Goal: Task Accomplishment & Management: Complete application form

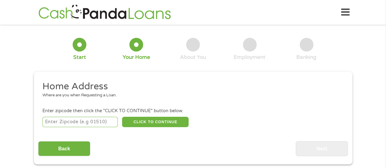
click at [140, 122] on button "CLICK TO CONTINUE" at bounding box center [155, 122] width 67 height 10
click at [69, 120] on input "number" at bounding box center [79, 122] width 75 height 10
click at [82, 118] on input "number" at bounding box center [79, 122] width 75 height 10
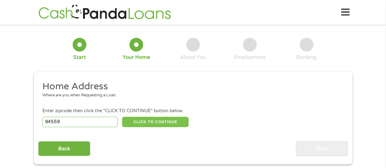
type input "94559"
click at [141, 124] on button "CLICK TO CONTINUE" at bounding box center [155, 122] width 67 height 10
type input "94559"
type input "Napa"
select select "[US_STATE]"
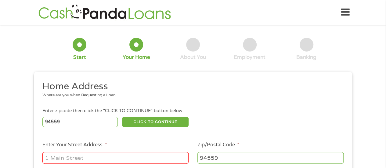
click at [120, 143] on li "Enter Your Street Address *" at bounding box center [115, 153] width 155 height 24
click at [112, 158] on input "Enter Your Street Address *" at bounding box center [115, 158] width 146 height 12
type input "9"
type input "L"
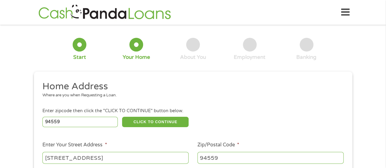
type input "[STREET_ADDRESS]"
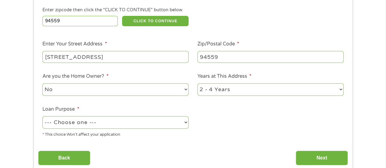
scroll to position [107, 0]
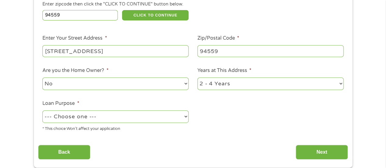
click at [108, 82] on select "No Yes" at bounding box center [115, 84] width 146 height 13
click at [84, 87] on select "No Yes" at bounding box center [115, 84] width 146 height 13
click at [162, 117] on select "--- Choose one --- Pay Bills Debt Consolidation Home Improvement Major Purchase…" at bounding box center [115, 117] width 146 height 13
select select "medicalexpenses"
click at [42, 111] on select "--- Choose one --- Pay Bills Debt Consolidation Home Improvement Major Purchase…" at bounding box center [115, 117] width 146 height 13
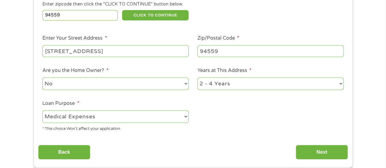
click at [96, 101] on li "Loan Purpose * --- Choose one --- Pay Bills Debt Consolidation Home Improvement…" at bounding box center [115, 116] width 155 height 32
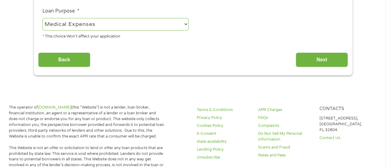
scroll to position [196, 0]
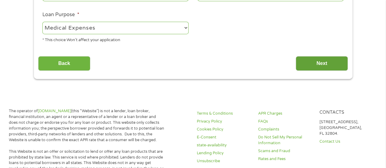
click at [309, 63] on input "Next" at bounding box center [322, 63] width 52 height 15
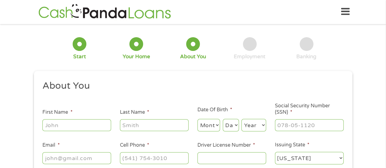
scroll to position [0, 0]
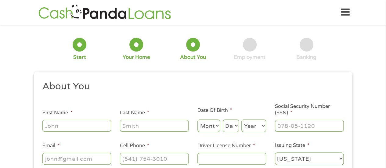
click at [79, 126] on input "First Name *" at bounding box center [76, 126] width 69 height 12
type input "[PERSON_NAME]"
type input "Loyola"
click at [201, 121] on select "Month 1 2 3 4 5 6 7 8 9 10 11 12" at bounding box center [209, 126] width 23 height 13
select select "6"
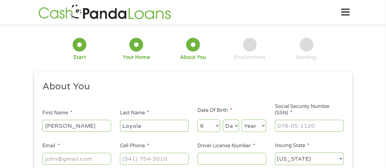
click at [198, 120] on select "Month 1 2 3 4 5 6 7 8 9 10 11 12" at bounding box center [209, 126] width 23 height 13
click at [234, 124] on select "Day 1 2 3 4 5 6 7 8 9 10 11 12 13 14 15 16 17 18 19 20 21 22 23 24 25 26 27 28 …" at bounding box center [231, 126] width 16 height 13
select select "25"
click at [223, 120] on select "Day 1 2 3 4 5 6 7 8 9 10 11 12 13 14 15 16 17 18 19 20 21 22 23 24 25 26 27 28 …" at bounding box center [231, 126] width 16 height 13
click at [247, 122] on select "Year [DATE] 2006 2005 2004 2003 2002 2001 2000 1999 1998 1997 1996 1995 1994 19…" at bounding box center [254, 126] width 25 height 13
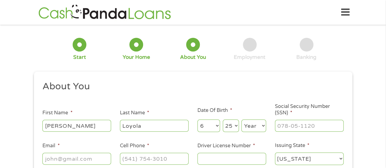
select select "1988"
click at [242, 120] on select "Year [DATE] 2006 2005 2004 2003 2002 2001 2000 1999 1998 1997 1996 1995 1994 19…" at bounding box center [254, 126] width 25 height 13
click at [302, 134] on ul "About You This field is hidden when viewing the form Title * --- Choose one ---…" at bounding box center [193, 126] width 310 height 90
click at [301, 128] on input "___-__-____" at bounding box center [309, 126] width 69 height 12
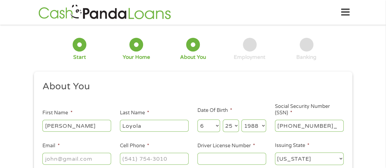
type input "607-14-2475"
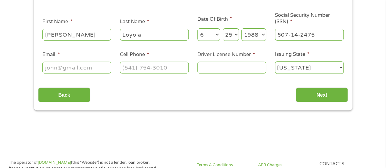
scroll to position [93, 0]
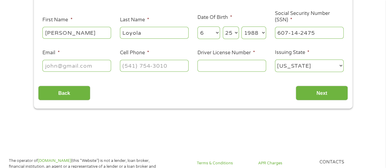
click at [87, 62] on input "Email *" at bounding box center [76, 66] width 69 height 12
type input "[EMAIL_ADDRESS][DOMAIN_NAME]"
type input "[PHONE_NUMBER]"
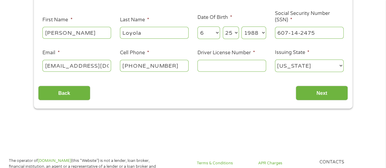
click at [228, 58] on li "Driver License Number *" at bounding box center [232, 61] width 78 height 24
click at [228, 62] on input "Driver License Number *" at bounding box center [232, 66] width 69 height 12
click at [236, 67] on input "Driver License Number *" at bounding box center [232, 66] width 69 height 12
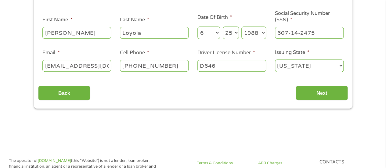
click at [237, 68] on input "D646" at bounding box center [232, 66] width 69 height 12
click at [235, 66] on input "D646" at bounding box center [232, 66] width 69 height 12
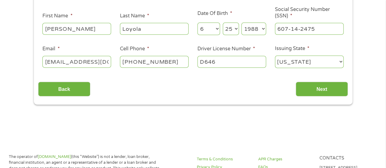
scroll to position [97, 0]
click at [235, 60] on input "D646" at bounding box center [232, 62] width 69 height 12
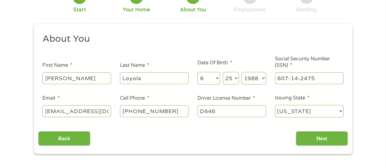
scroll to position [51, 0]
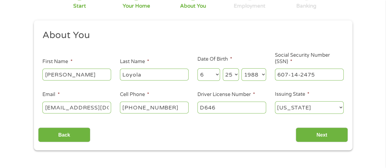
click at [255, 105] on input "D646" at bounding box center [232, 108] width 69 height 12
type input "D6461430"
click at [313, 139] on input "Next" at bounding box center [322, 135] width 52 height 15
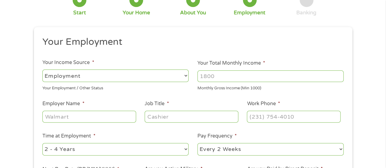
scroll to position [46, 0]
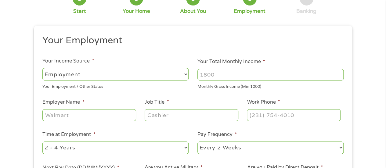
click at [221, 82] on div "Monthly Gross Income (Min 1000)" at bounding box center [271, 86] width 146 height 8
click at [225, 72] on input "Your Total Monthly Income *" at bounding box center [271, 75] width 146 height 12
type input "6400"
type input "Napa County Probation Department"
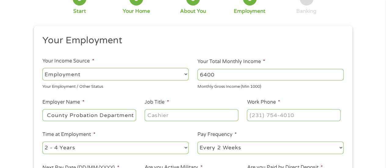
scroll to position [0, 0]
type input "Probation Officer"
type input "(707) 253-____"
click at [318, 123] on ul "Your Employment Your Income Source * --- Choose one --- Employment [DEMOGRAPHIC…" at bounding box center [193, 114] width 310 height 158
click at [316, 120] on input "(___) ___-____" at bounding box center [293, 115] width 93 height 12
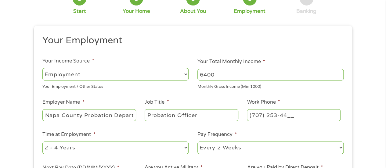
type input "(707) 253-443_"
click at [316, 120] on input "(___) ___-____" at bounding box center [293, 115] width 93 height 12
type input "[PHONE_NUMBER]"
click at [154, 149] on select "--- Choose one --- 1 Year or less 1 - 2 Years 2 - 4 Years Over 4 Years" at bounding box center [115, 148] width 146 height 13
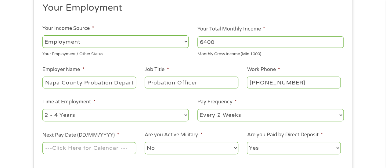
scroll to position [79, 0]
click at [139, 115] on select "--- Choose one --- 1 Year or less 1 - 2 Years 2 - 4 Years Over 4 Years" at bounding box center [115, 115] width 146 height 13
select select "60months"
click at [42, 109] on select "--- Choose one --- 1 Year or less 1 - 2 Years 2 - 4 Years Over 4 Years" at bounding box center [115, 115] width 146 height 13
click at [100, 148] on input "Next Pay Date (DD/MM/YYYY) *" at bounding box center [88, 148] width 93 height 12
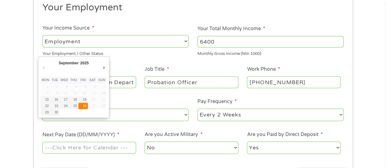
type input "[DATE]"
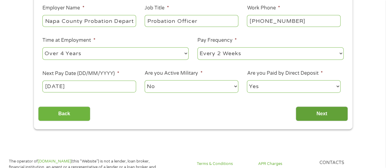
scroll to position [141, 0]
click at [311, 113] on input "Next" at bounding box center [322, 113] width 52 height 15
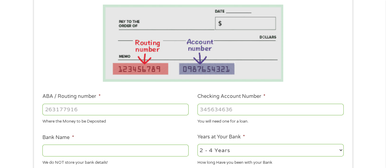
scroll to position [104, 0]
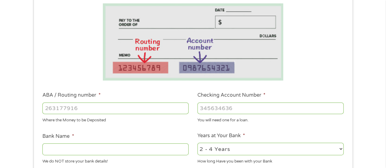
click at [175, 112] on input "ABA / Routing number *" at bounding box center [115, 109] width 146 height 12
click at [117, 113] on input "ABA / Routing number *" at bounding box center [115, 109] width 146 height 12
click at [95, 106] on input "ABA / Routing number *" at bounding box center [115, 109] width 146 height 12
type input "071025661"
type input "BMO [PERSON_NAME] BANK NA"
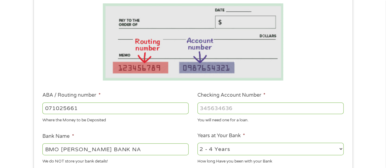
type input "071025661"
click at [262, 101] on li "Checking Account Number * You will need one for a loan." at bounding box center [270, 108] width 155 height 32
click at [261, 109] on input "Checking Account Number *" at bounding box center [271, 109] width 146 height 12
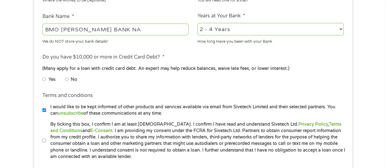
scroll to position [224, 0]
type input "0011284745"
click at [218, 31] on select "2 - 4 Years 6 - 12 Months 1 - 2 Years Over 4 Years" at bounding box center [271, 29] width 146 height 13
select select "60months"
click at [198, 24] on select "2 - 4 Years 6 - 12 Months 1 - 2 Years Over 4 Years" at bounding box center [271, 29] width 146 height 13
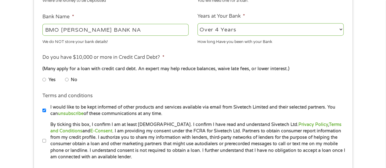
click at [70, 80] on li "No" at bounding box center [76, 80] width 22 height 12
click at [67, 78] on input "No" at bounding box center [67, 80] width 4 height 10
radio input "true"
click at [42, 112] on input "I would like to be kept informed of other products and services available via e…" at bounding box center [44, 111] width 4 height 10
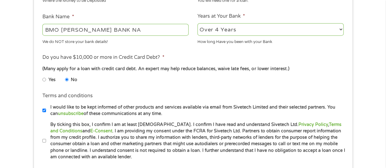
checkbox input "false"
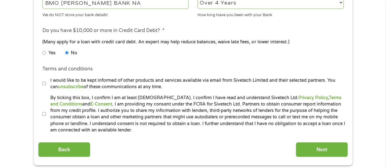
scroll to position [253, 0]
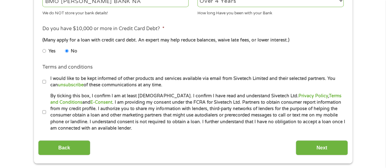
click at [42, 112] on input "By ticking this box, I confirm I am at least [DEMOGRAPHIC_DATA]. I confirm I ha…" at bounding box center [44, 113] width 4 height 10
checkbox input "true"
click at [305, 150] on input "Next" at bounding box center [322, 148] width 52 height 15
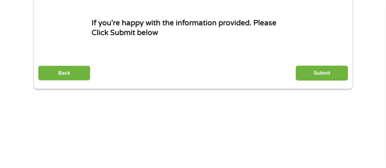
scroll to position [81, 0]
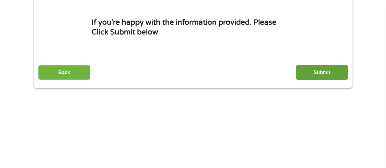
click at [319, 72] on input "Submit" at bounding box center [322, 72] width 52 height 15
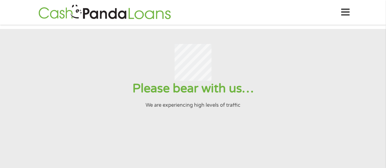
scroll to position [0, 0]
click at [267, 81] on div at bounding box center [193, 62] width 372 height 37
